Goal: Participate in discussion: Engage in conversation with other users on a specific topic

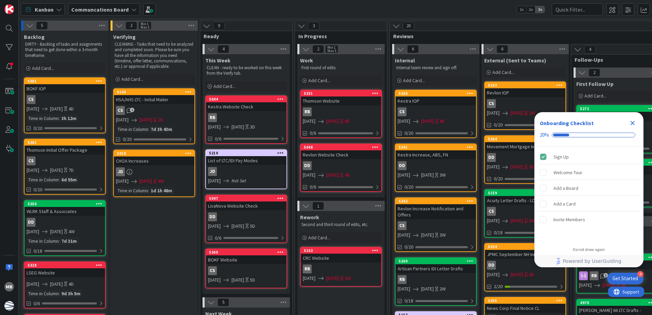
click at [632, 121] on icon "Close Checklist" at bounding box center [633, 123] width 8 height 8
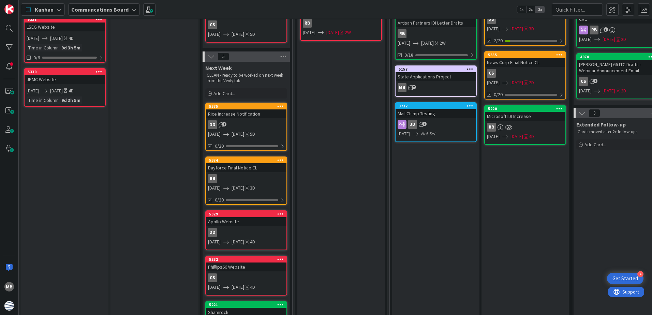
scroll to position [153, 0]
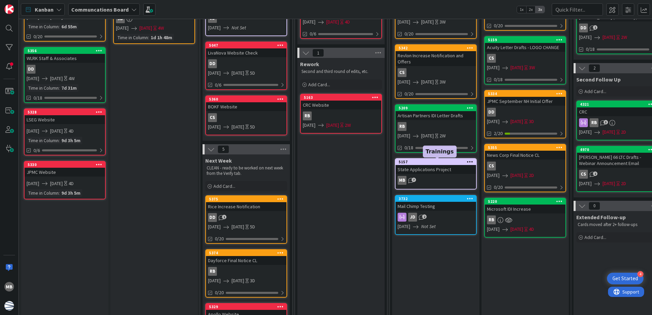
click at [440, 160] on div "5157" at bounding box center [437, 162] width 77 height 5
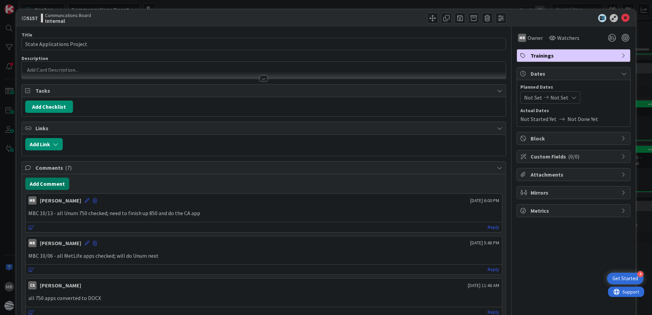
click at [60, 186] on button "Add Comment" at bounding box center [47, 184] width 44 height 12
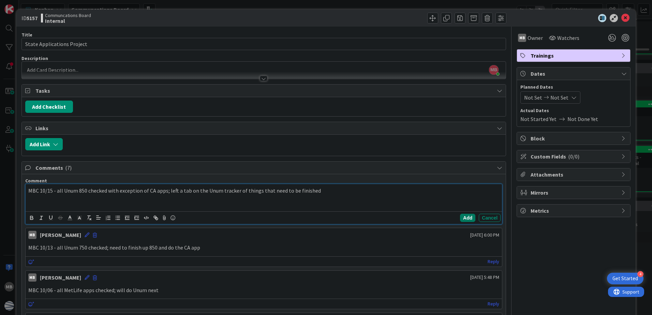
click at [462, 220] on button "Add" at bounding box center [467, 218] width 15 height 8
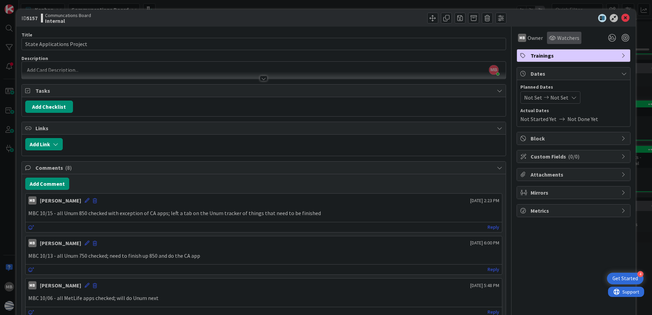
click at [567, 36] on span "Watchers" at bounding box center [569, 38] width 22 height 8
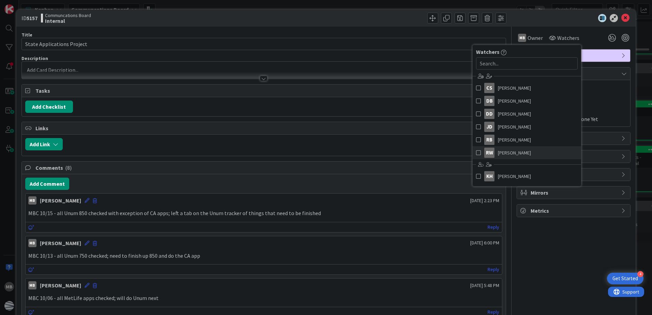
click at [508, 147] on link "RW [PERSON_NAME]" at bounding box center [527, 152] width 109 height 13
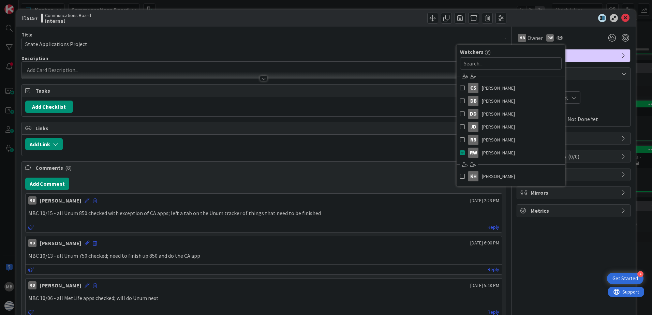
click at [555, 11] on div "ID 5157 Communcations Board Internal" at bounding box center [326, 18] width 620 height 17
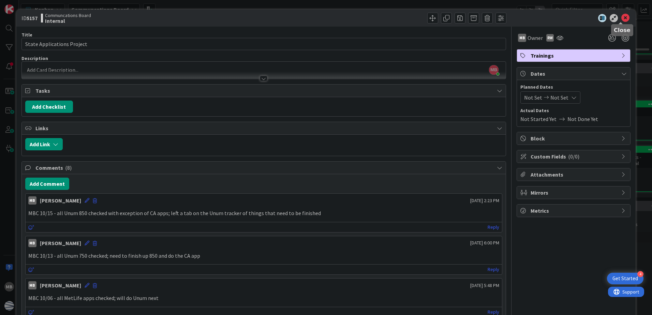
click at [622, 19] on icon at bounding box center [626, 18] width 8 height 8
